Goal: Answer question/provide support

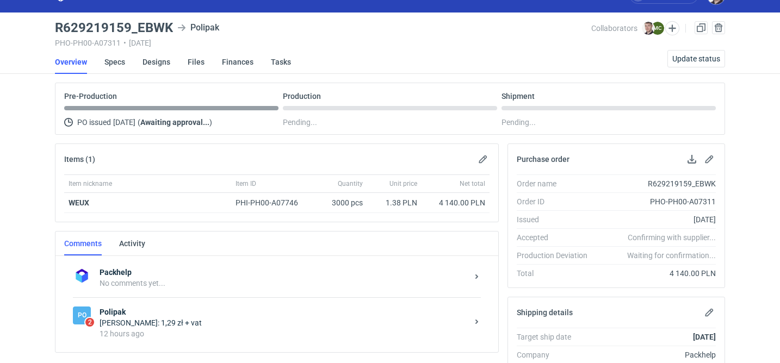
click at [224, 328] on div "12 hours ago" at bounding box center [283, 333] width 368 height 11
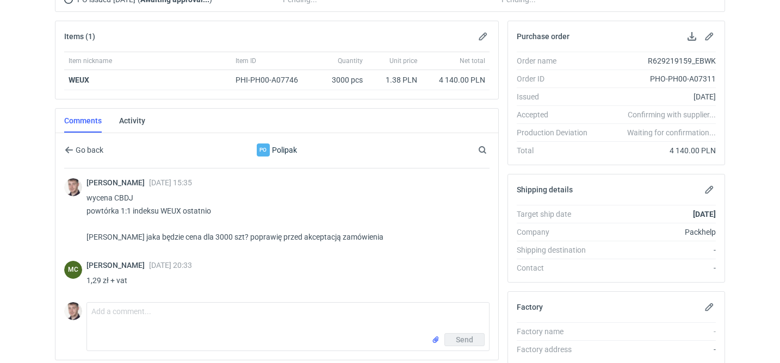
scroll to position [86, 0]
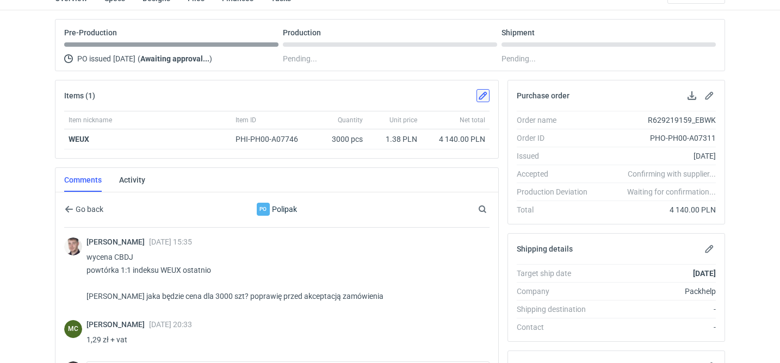
click at [483, 95] on button "button" at bounding box center [482, 95] width 13 height 13
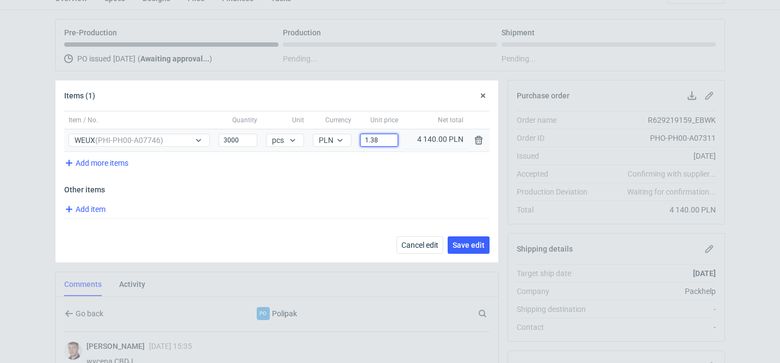
click at [378, 141] on input "1.38" at bounding box center [379, 140] width 38 height 13
type input "1.29"
click at [470, 244] on span "Save edit" at bounding box center [468, 245] width 32 height 8
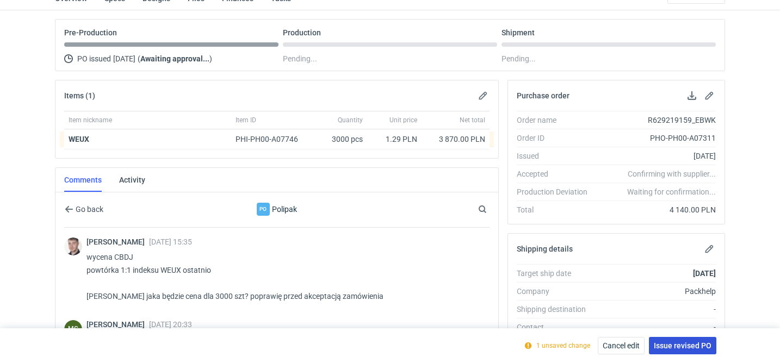
click at [693, 342] on span "Issue revised PO" at bounding box center [682, 346] width 58 height 8
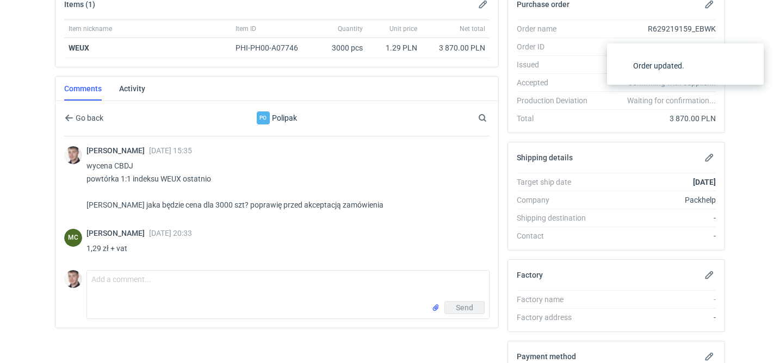
scroll to position [178, 0]
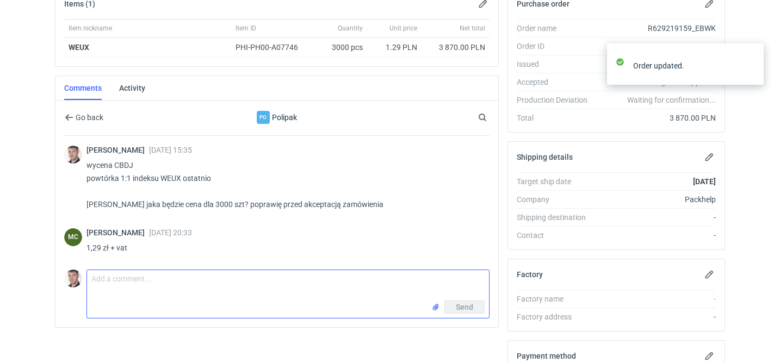
click at [288, 283] on textarea "Comment message" at bounding box center [288, 285] width 402 height 30
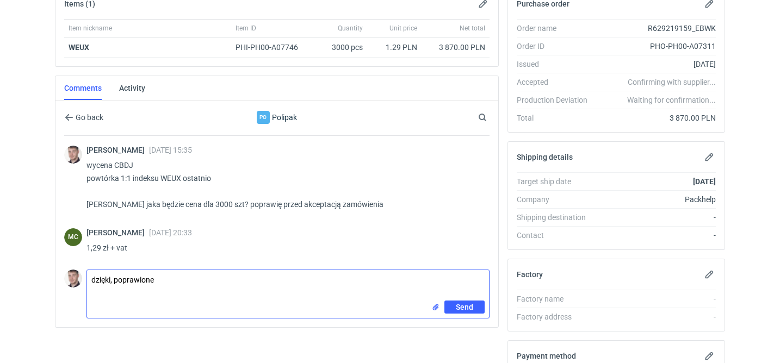
type textarea "dzięki, poprawione"
